Goal: Task Accomplishment & Management: Manage account settings

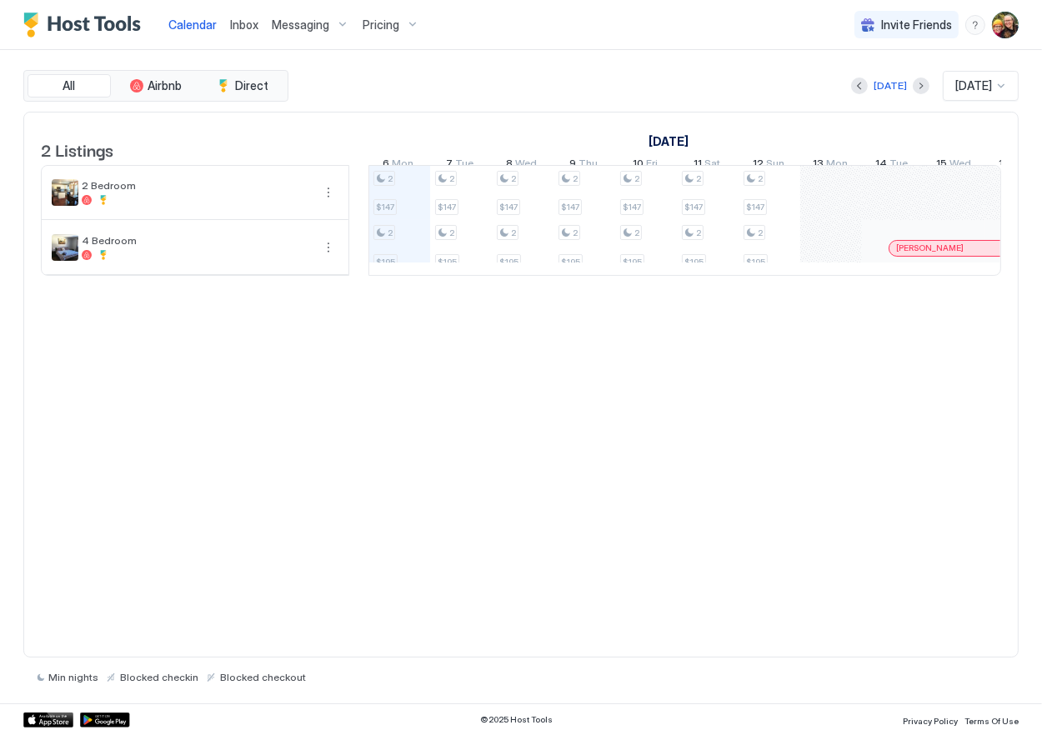
scroll to position [0, 926]
click at [529, 259] on div "2 $147 2 $195 2 $147 2 $195 2 $147 2 $195 2 $147 2 $195 2 $147 2 $195 2 $147 2 …" at bounding box center [985, 220] width 3084 height 109
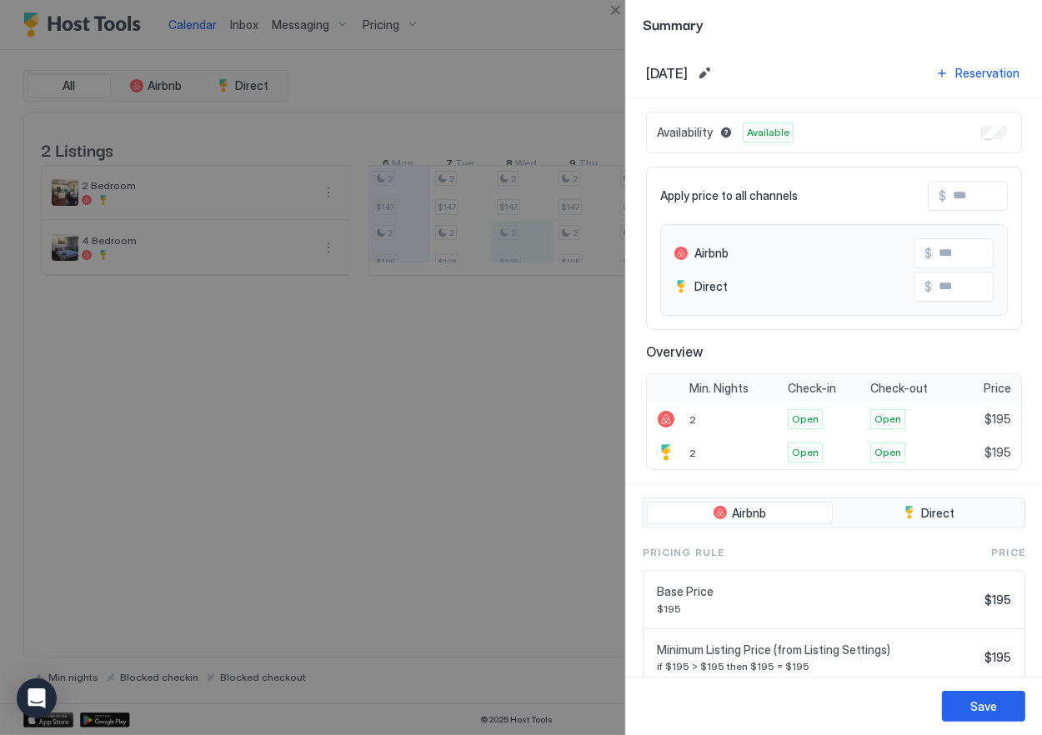
click at [469, 401] on div at bounding box center [521, 367] width 1042 height 735
click at [619, 9] on button "Close" at bounding box center [615, 10] width 20 height 20
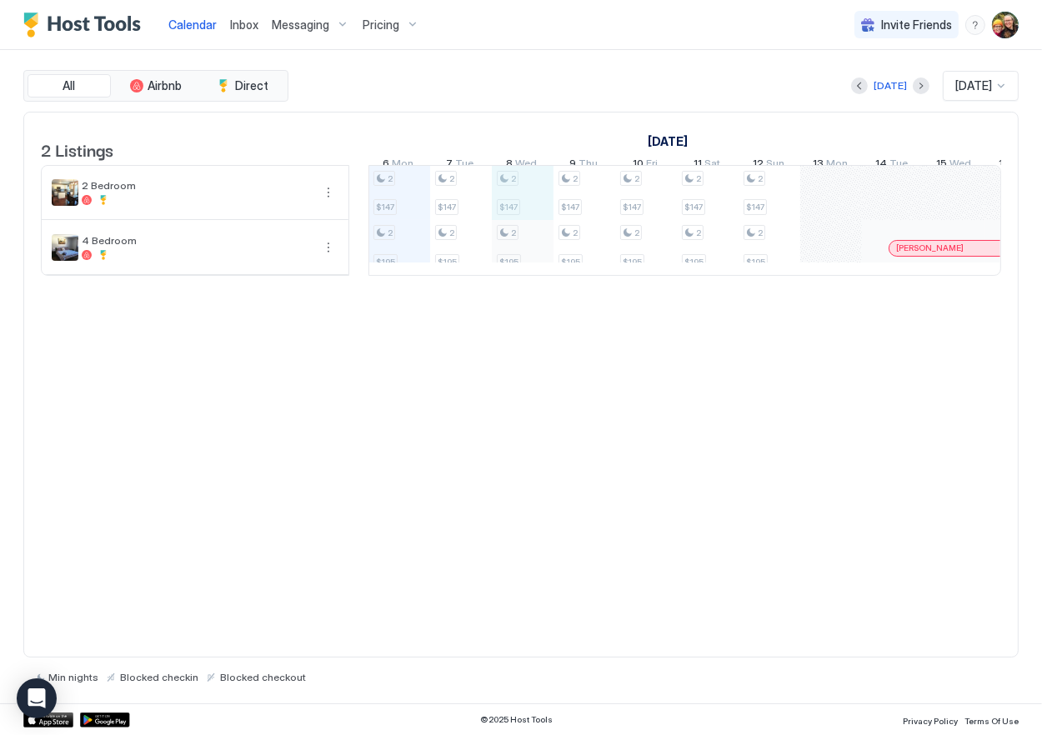
drag, startPoint x: 535, startPoint y: 209, endPoint x: 530, endPoint y: 266, distance: 56.9
click at [530, 266] on div "2 $147 2 $195" at bounding box center [523, 220] width 62 height 109
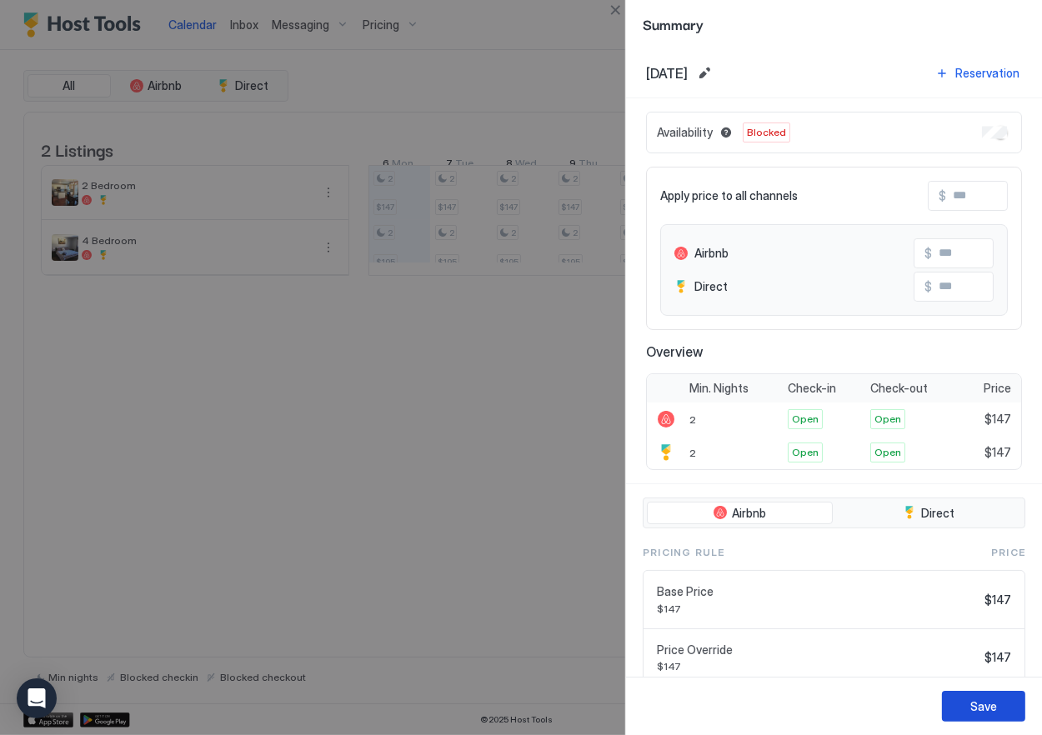
click at [982, 710] on div "Save" at bounding box center [983, 707] width 27 height 18
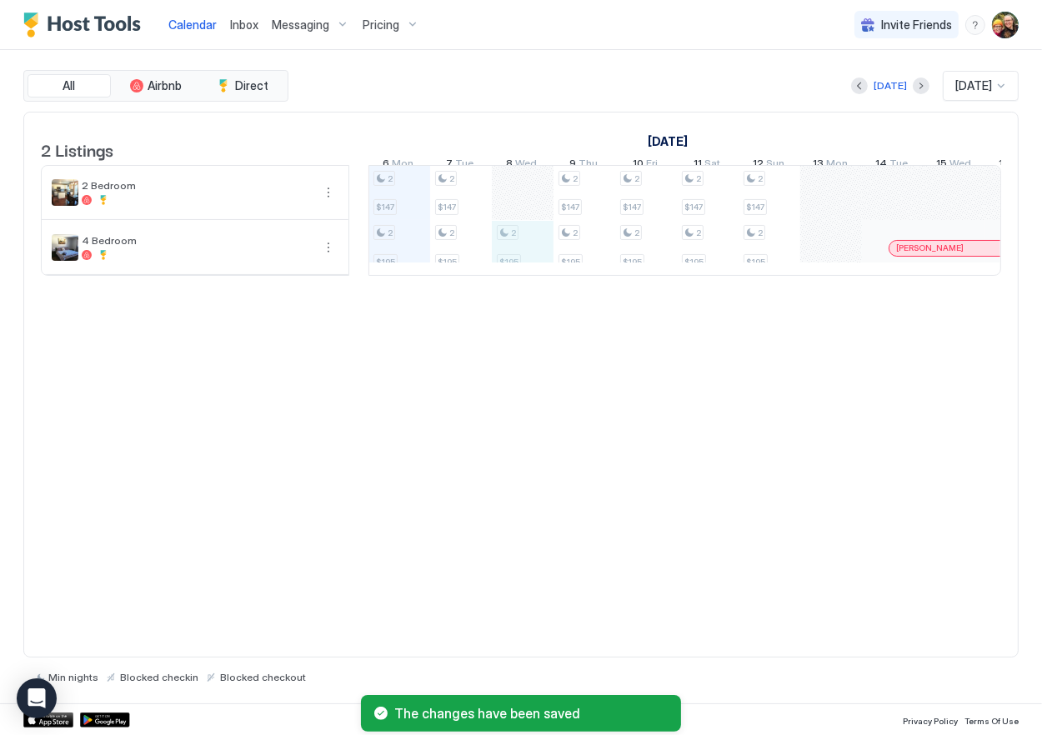
click at [542, 255] on div "2 $147 2 $195 2 $147 2 $195 2 $195 2 $147 2 $195 2 $147 2 $195 2 $147 2 $195 2 …" at bounding box center [985, 220] width 3084 height 109
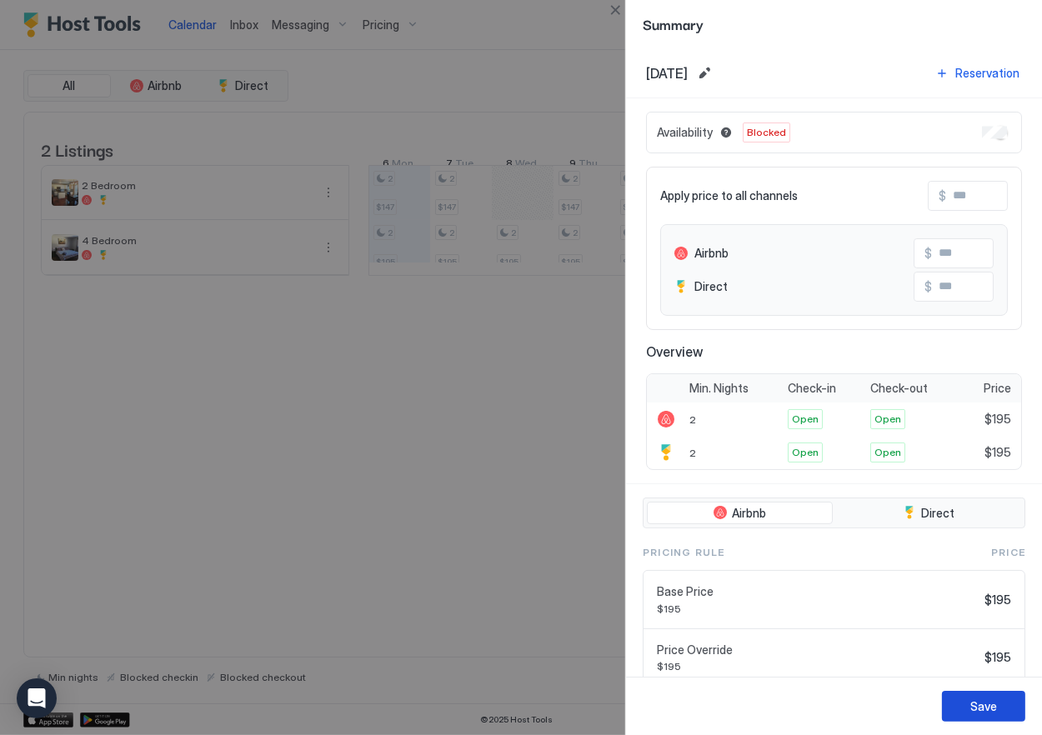
click at [1008, 704] on button "Save" at bounding box center [983, 706] width 83 height 31
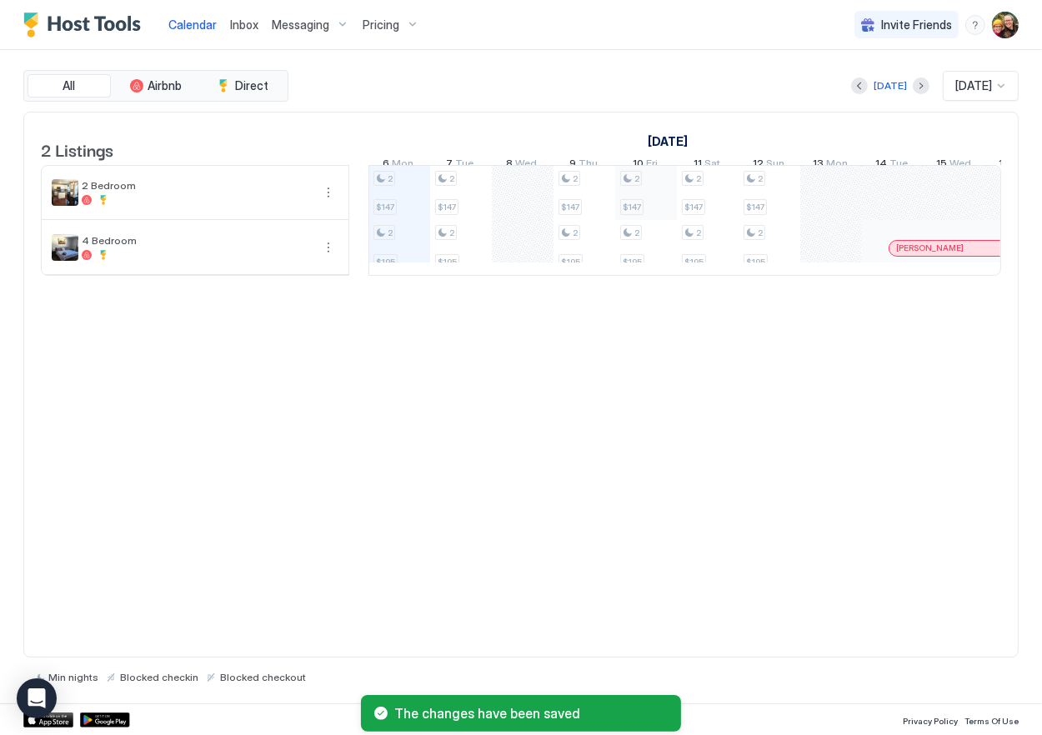
click at [662, 202] on div "2 $147 2 $195 2 $147 2 $195 2 $147 2 $195 2 $147 2 $195 2 $147 2 $195 2 $147 2 …" at bounding box center [985, 220] width 3084 height 109
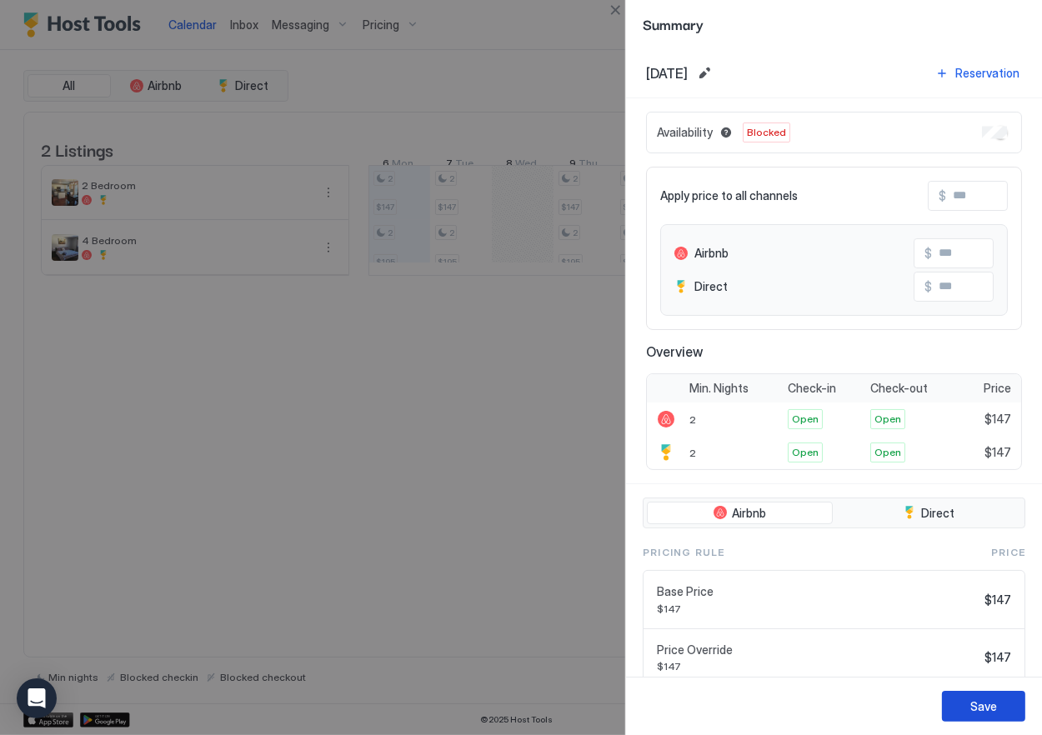
click at [997, 709] on button "Save" at bounding box center [983, 706] width 83 height 31
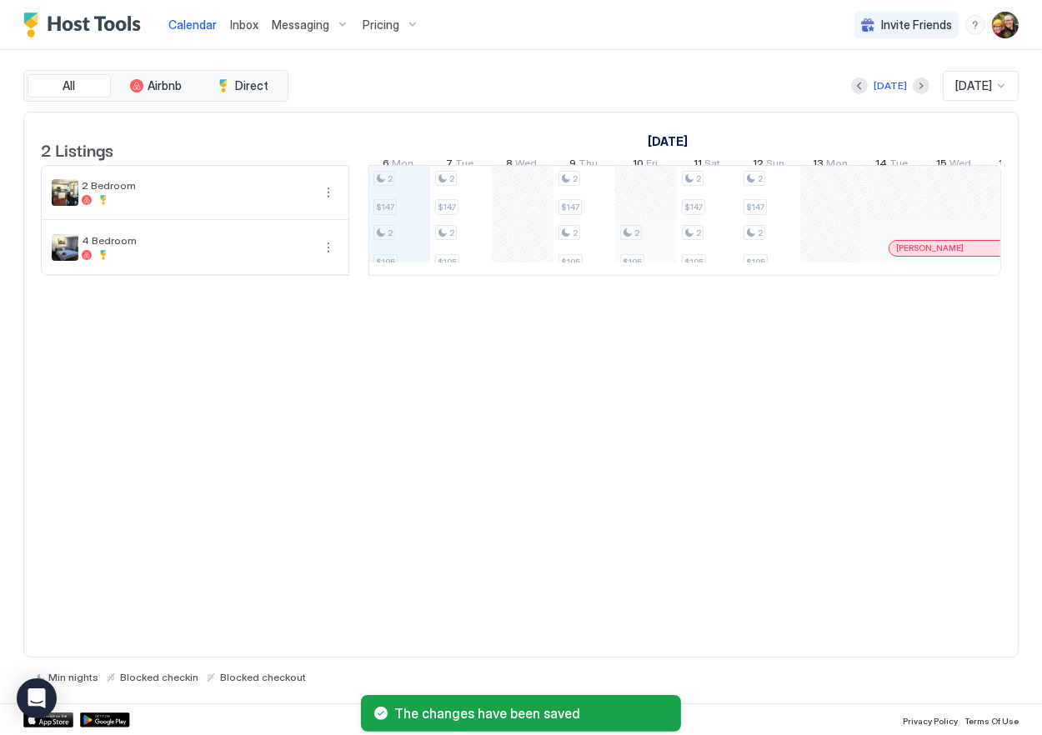
click at [649, 263] on div "2 $147 2 $195 2 $147 2 $195 2 $147 2 $195 2 $195 2 $147 2 $195 2 $147 2 $195 [P…" at bounding box center [985, 220] width 3084 height 109
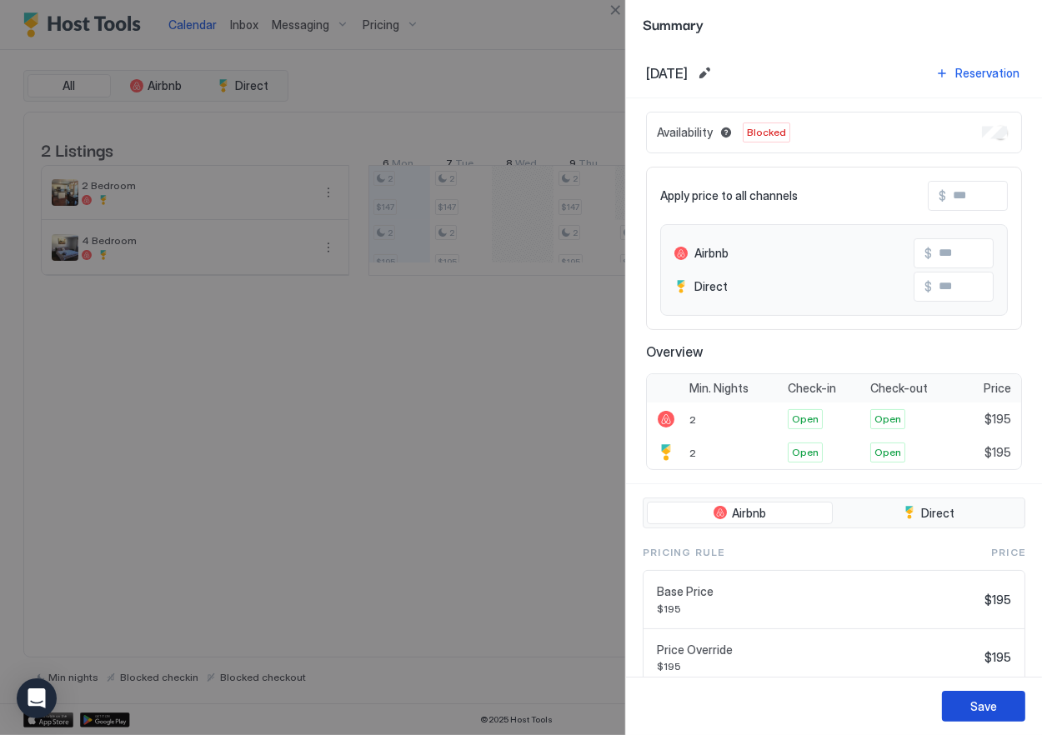
click at [1001, 705] on button "Save" at bounding box center [983, 706] width 83 height 31
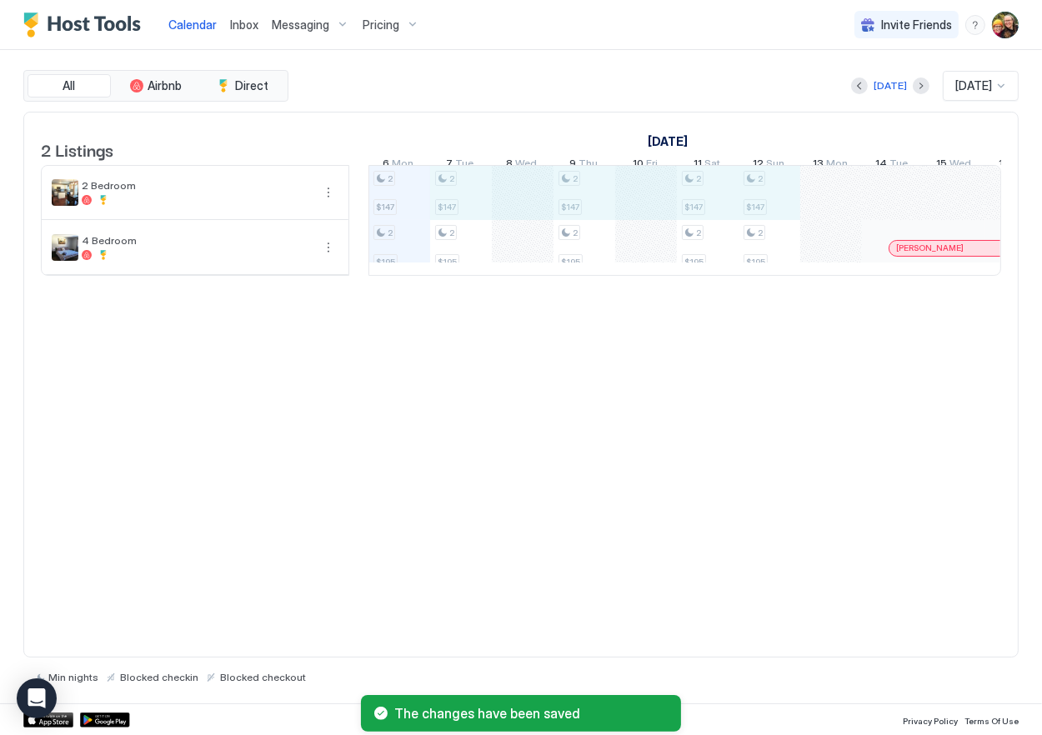
drag, startPoint x: 474, startPoint y: 210, endPoint x: 773, endPoint y: 203, distance: 299.3
click at [773, 203] on div "2 $147 2 $195 2 $147 2 $195 2 $147 2 $195 2 $147 2 $195 2 $147 2 $195 [PERSON_N…" at bounding box center [985, 220] width 3084 height 109
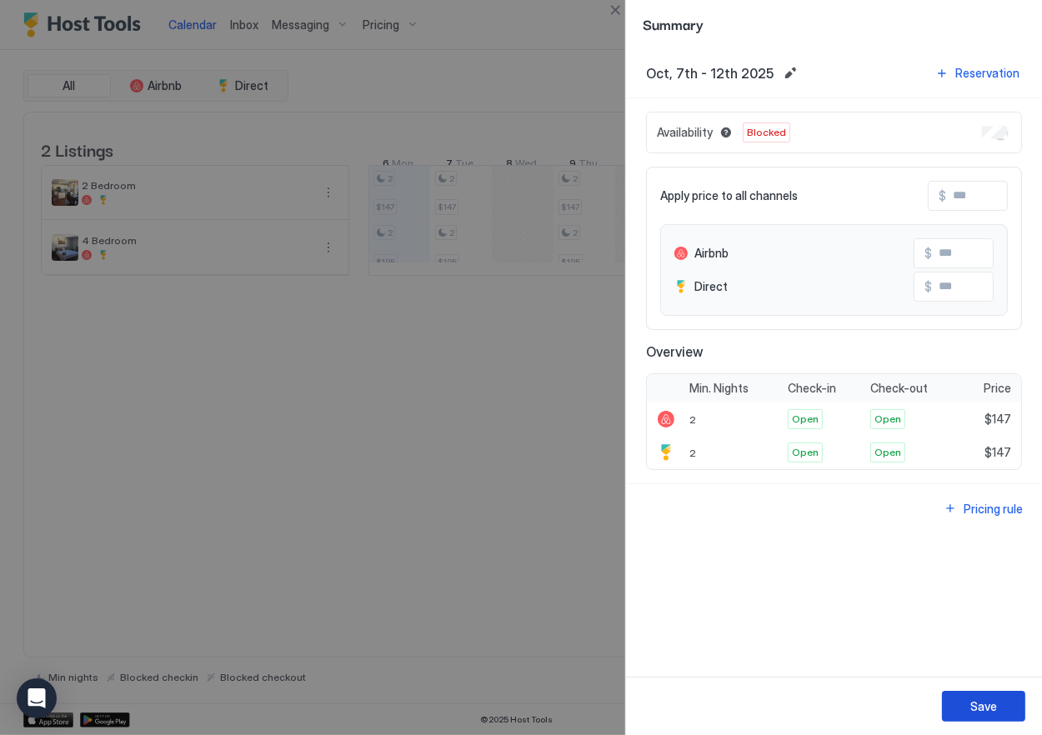
click at [985, 709] on div "Save" at bounding box center [983, 707] width 27 height 18
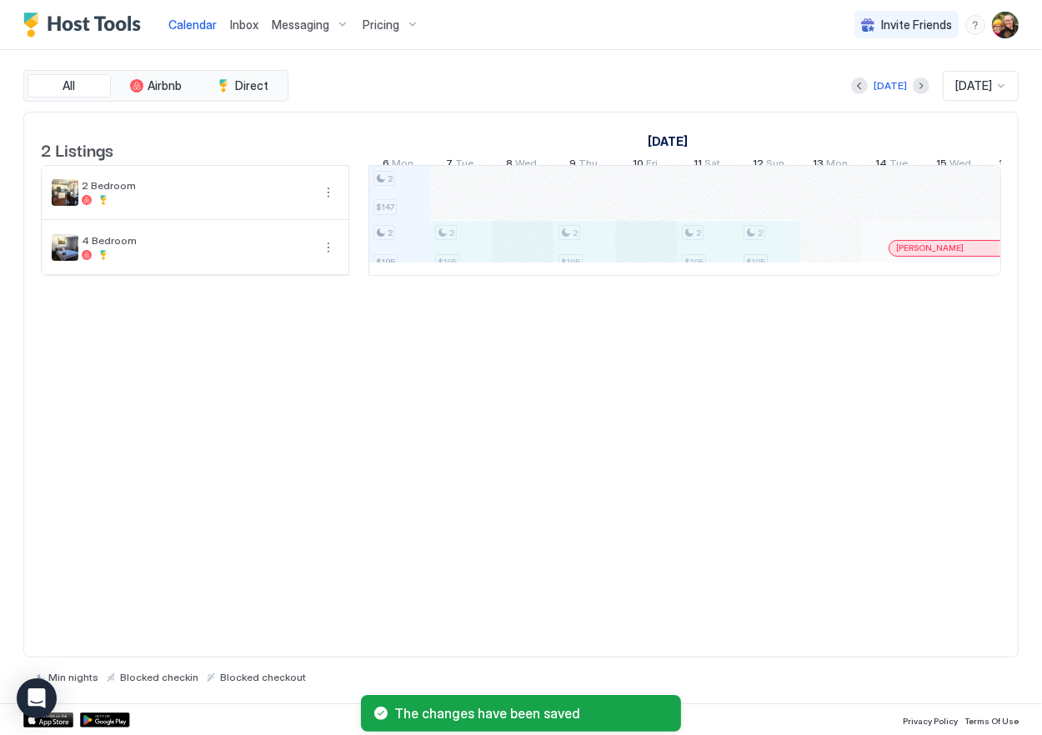
drag, startPoint x: 471, startPoint y: 254, endPoint x: 755, endPoint y: 267, distance: 284.5
click at [755, 267] on div "2 $147 2 $195 2 $195 2 $195 2 $195 2 $195 [PERSON_NAME] [PERSON_NAME]" at bounding box center [985, 220] width 3084 height 109
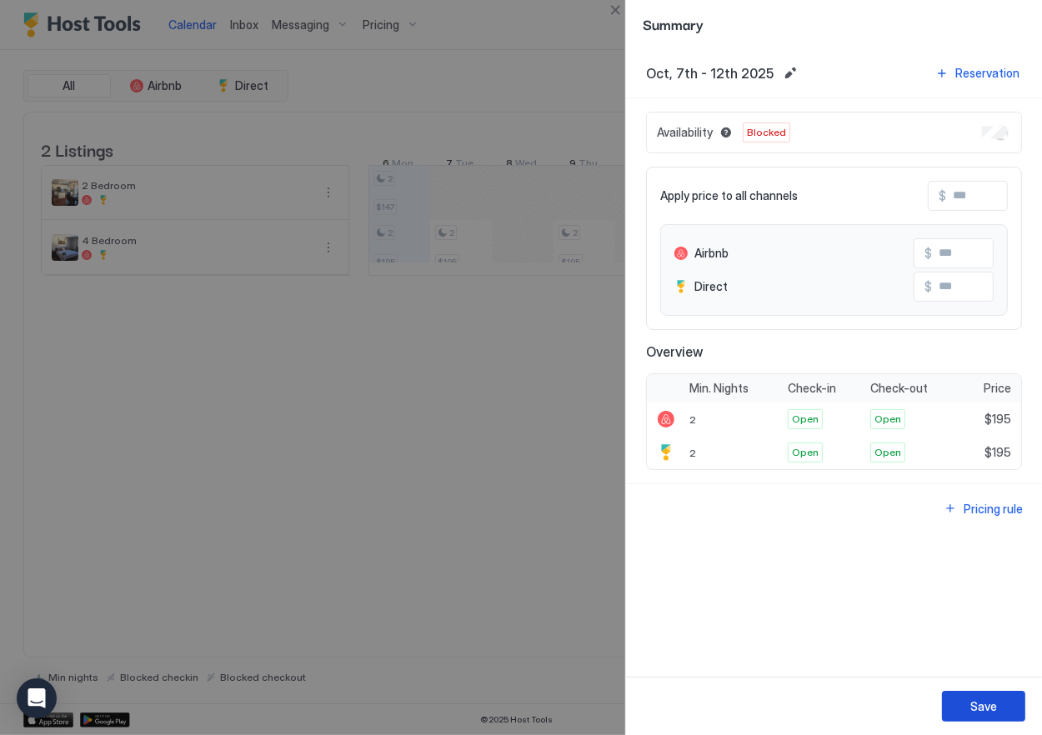
drag, startPoint x: 1000, startPoint y: 706, endPoint x: 955, endPoint y: 704, distance: 45.1
click at [1000, 708] on button "Save" at bounding box center [983, 706] width 83 height 31
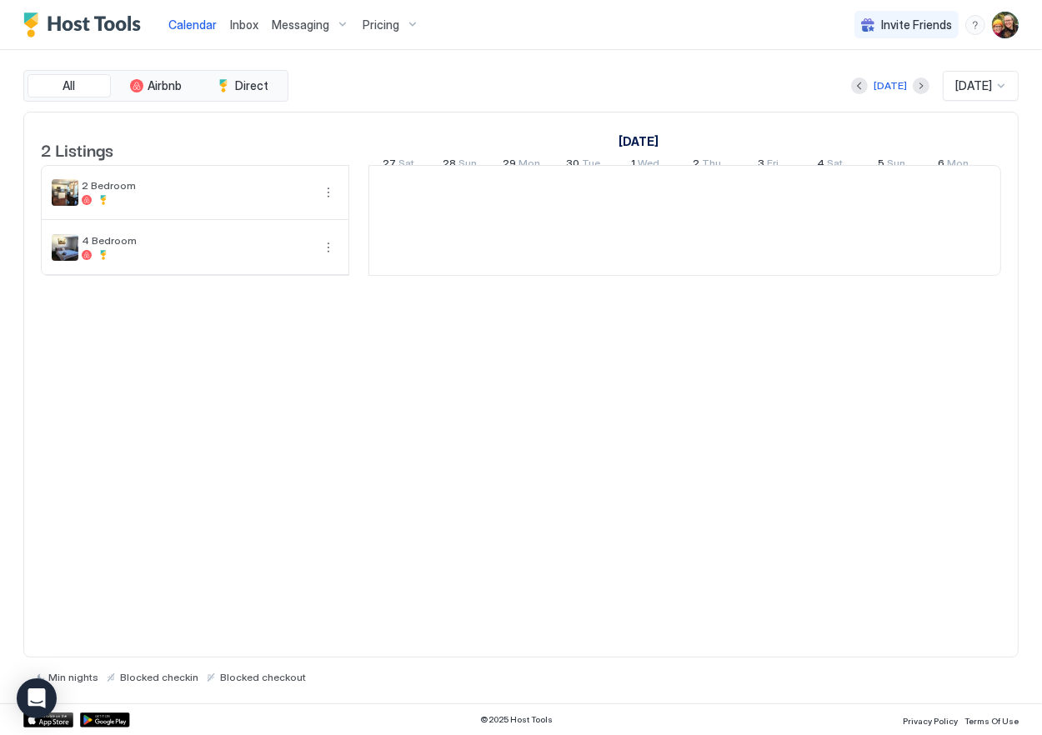
scroll to position [0, 1481]
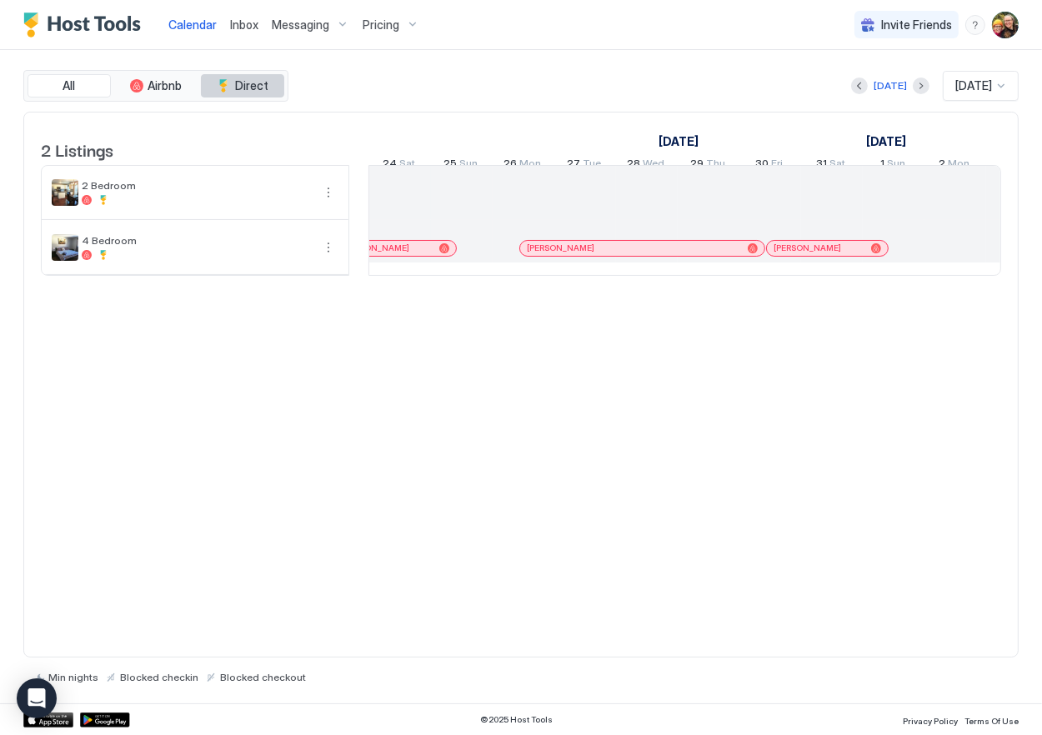
click at [241, 79] on span "Direct" at bounding box center [251, 85] width 33 height 15
click at [171, 86] on span "Airbnb" at bounding box center [165, 85] width 34 height 15
click at [260, 81] on span "Direct" at bounding box center [251, 85] width 33 height 15
